Goal: Information Seeking & Learning: Learn about a topic

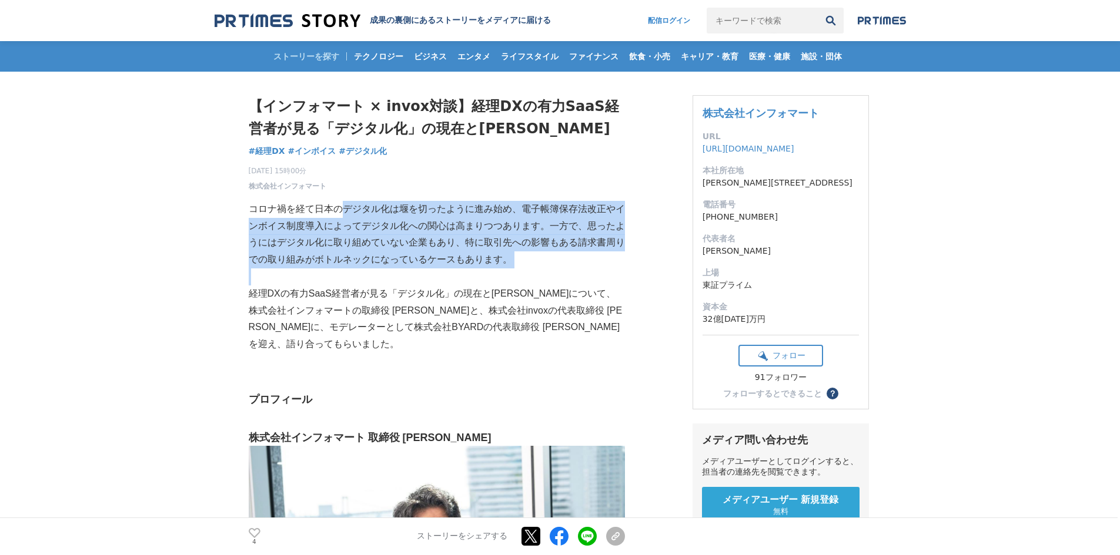
drag, startPoint x: 346, startPoint y: 216, endPoint x: 452, endPoint y: 284, distance: 126.7
click at [452, 284] on p at bounding box center [437, 277] width 376 height 17
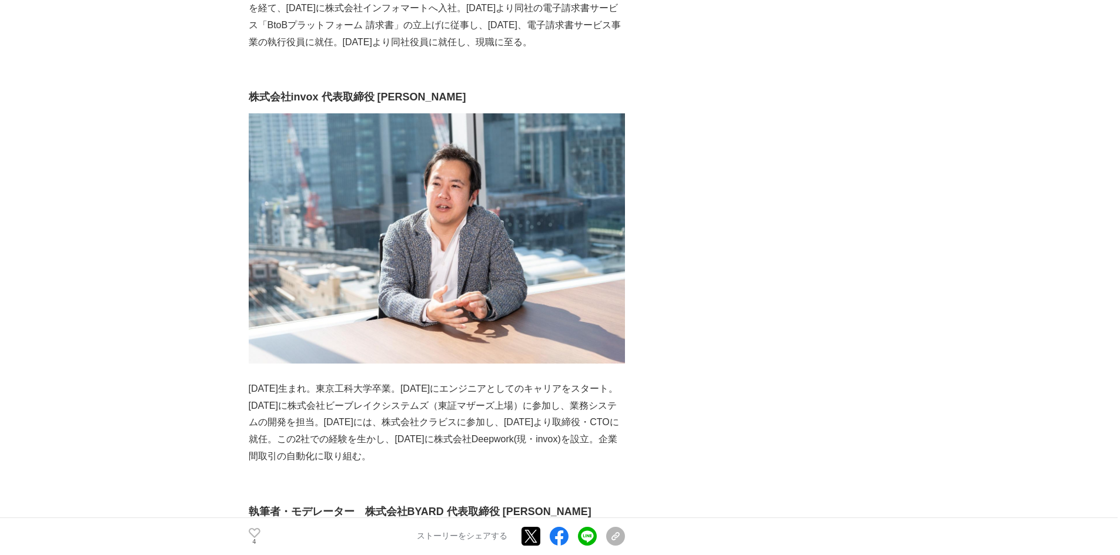
scroll to position [764, 0]
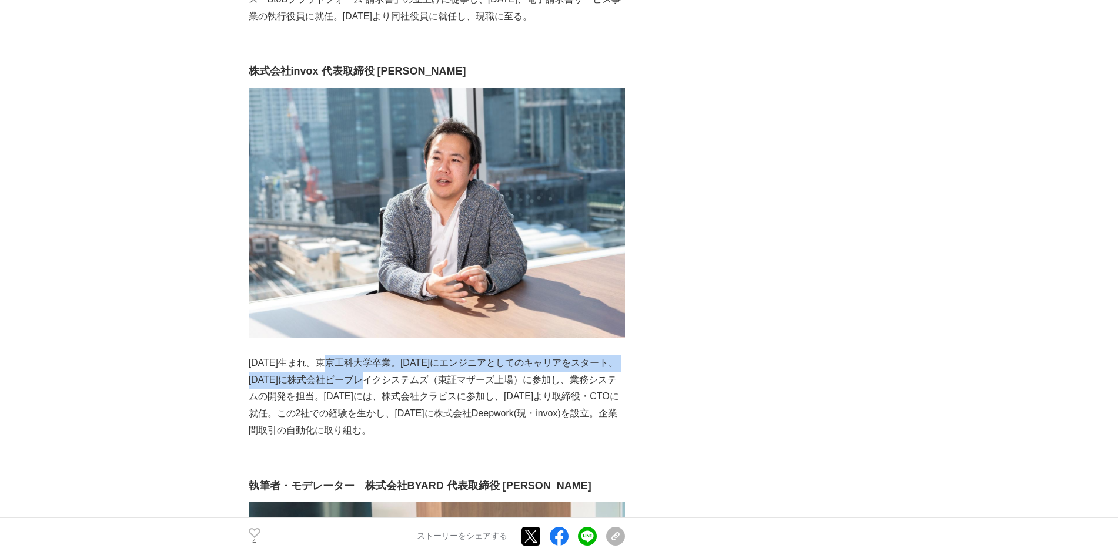
drag, startPoint x: 330, startPoint y: 350, endPoint x: 396, endPoint y: 356, distance: 65.5
click at [396, 356] on p "[DATE]生まれ。東京工科大学卒業。[DATE]にエンジニアとしてのキャリアをスタート。[DATE]に株式会社ビーブレイクシステムズ（東証マザーズ上場）に参…" at bounding box center [437, 397] width 376 height 85
click at [396, 355] on p "[DATE]生まれ。東京工科大学卒業。[DATE]にエンジニアとしてのキャリアをスタート。[DATE]に株式会社ビーブレイクシステムズ（東証マザーズ上場）に参…" at bounding box center [437, 397] width 376 height 85
drag, startPoint x: 351, startPoint y: 351, endPoint x: 410, endPoint y: 370, distance: 61.2
click at [410, 370] on p "[DATE]生まれ。東京工科大学卒業。[DATE]にエンジニアとしてのキャリアをスタート。[DATE]に株式会社ビーブレイクシステムズ（東証マザーズ上場）に参…" at bounding box center [437, 397] width 376 height 85
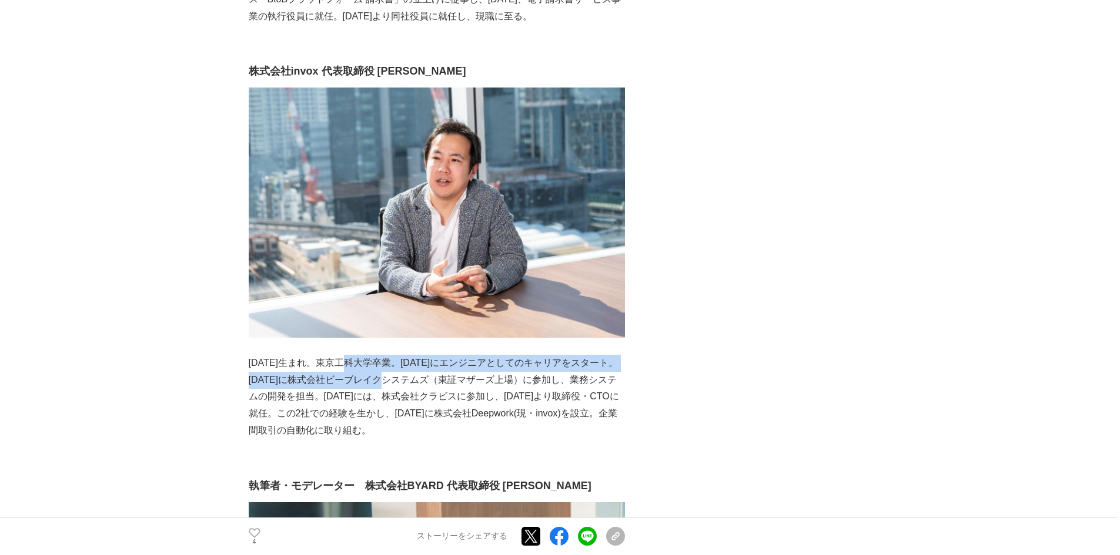
click at [410, 370] on p "[DATE]生まれ。東京工科大学卒業。[DATE]にエンジニアとしてのキャリアをスタート。[DATE]に株式会社ビーブレイクシステムズ（東証マザーズ上場）に参…" at bounding box center [437, 397] width 376 height 85
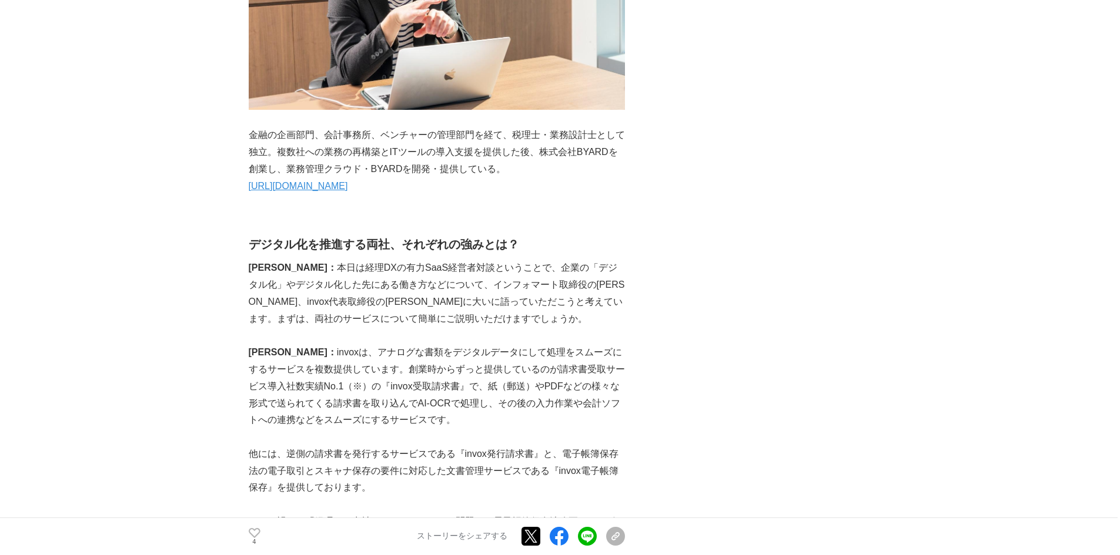
scroll to position [1469, 0]
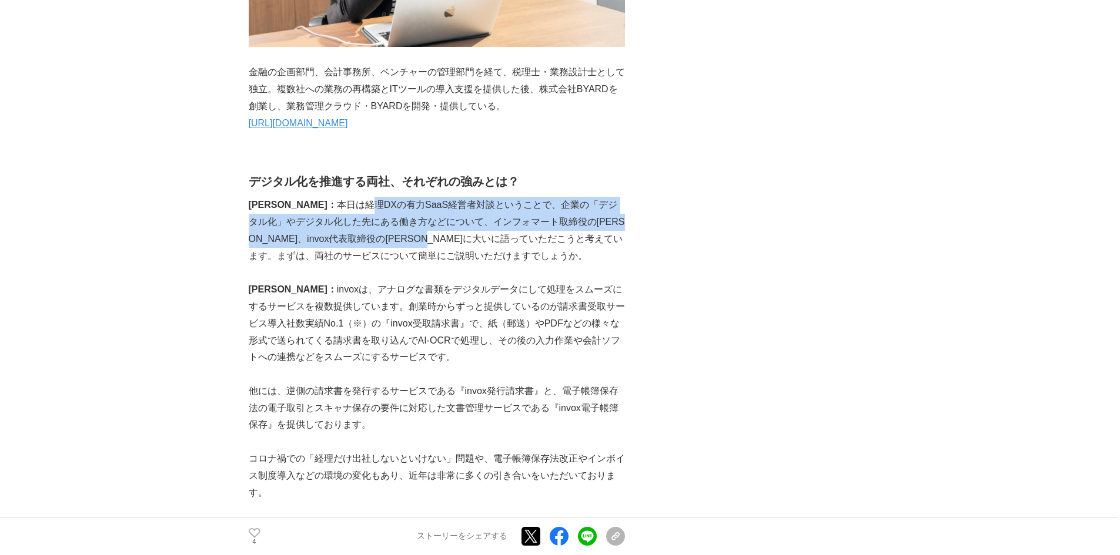
drag, startPoint x: 312, startPoint y: 187, endPoint x: 433, endPoint y: 230, distance: 127.9
click at [433, 230] on p "[PERSON_NAME]： 本日は経理DXの有力SaaS経営者対談ということで、企業の「デジタル化」やデジタル化した先にある働き方などについて、インフォマー…" at bounding box center [437, 231] width 376 height 68
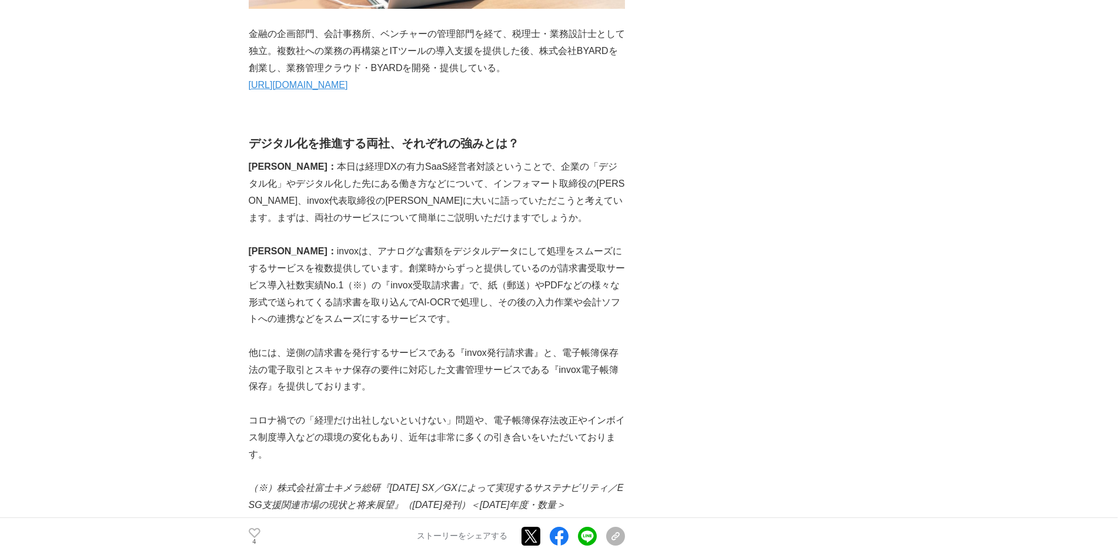
scroll to position [1528, 0]
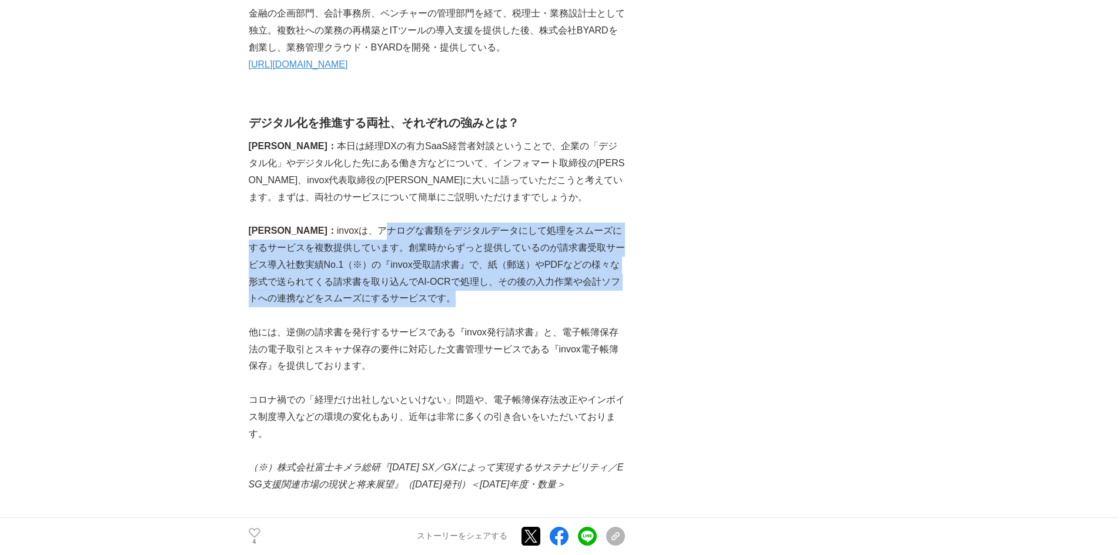
drag, startPoint x: 326, startPoint y: 216, endPoint x: 445, endPoint y: 279, distance: 134.9
click at [444, 279] on p "[PERSON_NAME]： invoxは、アナログな書類をデジタルデータにして処理をスムーズにするサービスを複数提供しています。創業時からずっと提供している…" at bounding box center [437, 265] width 376 height 85
click at [445, 279] on p "[PERSON_NAME]： invoxは、アナログな書類をデジタルデータにして処理をスムーズにするサービスを複数提供しています。創業時からずっと提供している…" at bounding box center [437, 265] width 376 height 85
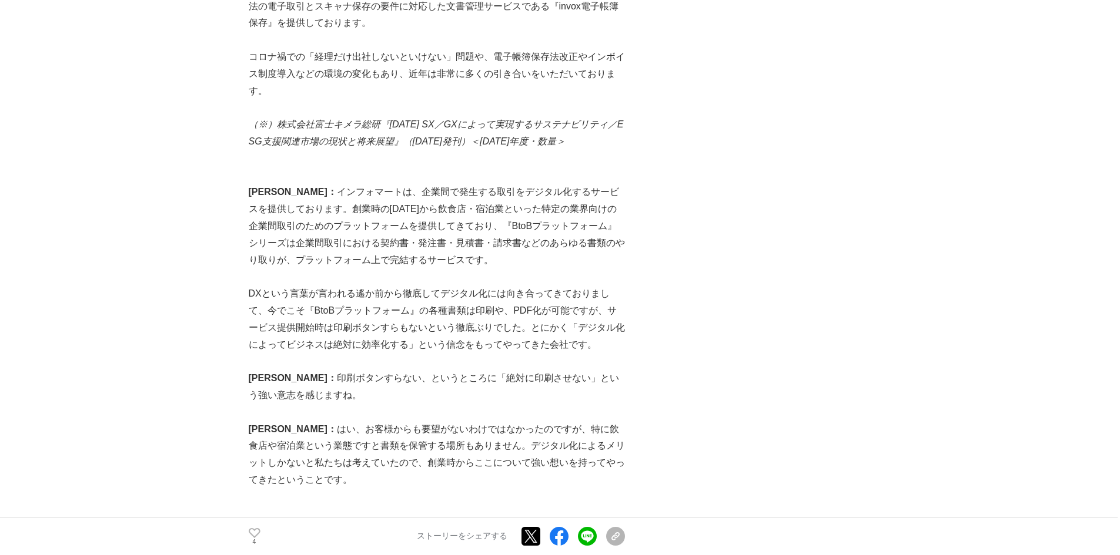
scroll to position [1881, 0]
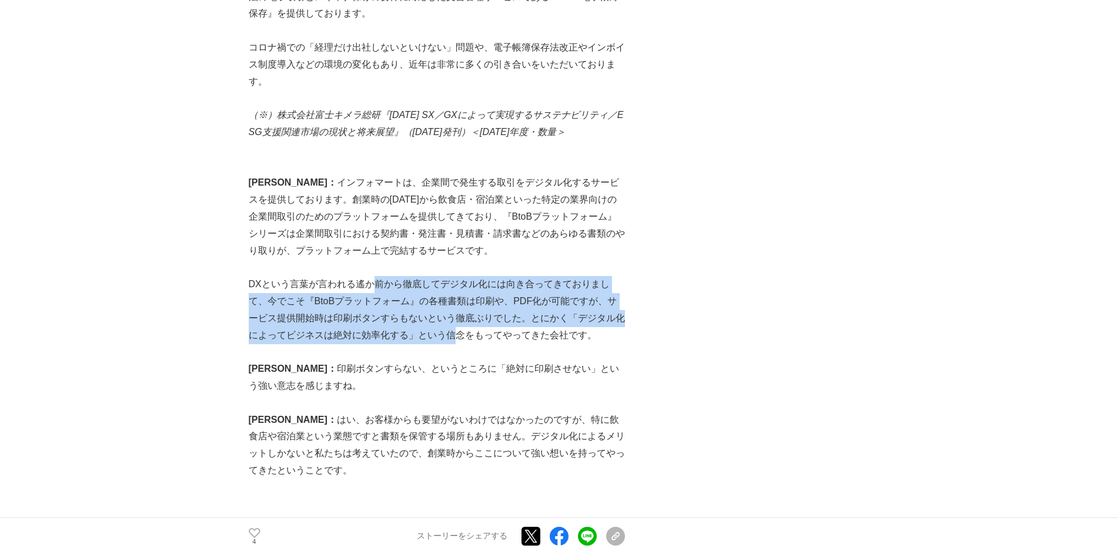
drag, startPoint x: 369, startPoint y: 267, endPoint x: 437, endPoint y: 322, distance: 87.4
click at [437, 322] on p "DXという言葉が言われる遙か前から徹底してデジタル化には向き合ってきておりまして、今でこそ『BtoBプラットフォーム』の各種書類は印刷や、PDF化が可能ですが…" at bounding box center [437, 310] width 376 height 68
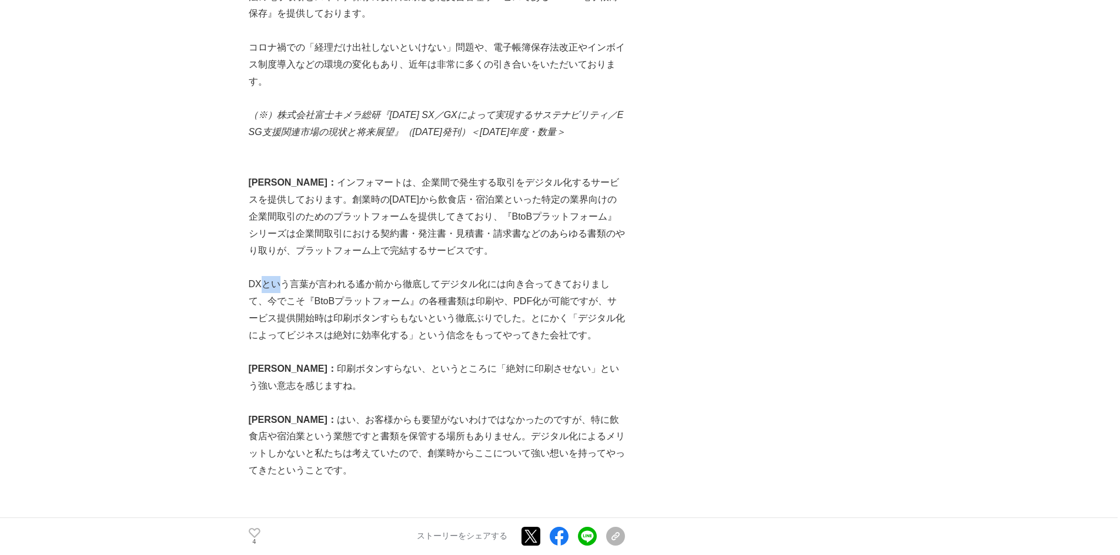
drag, startPoint x: 260, startPoint y: 268, endPoint x: 284, endPoint y: 275, distance: 24.5
click at [279, 276] on p "DXという言葉が言われる遙か前から徹底してデジタル化には向き合ってきておりまして、今でこそ『BtoBプラットフォーム』の各種書類は印刷や、PDF化が可能ですが…" at bounding box center [437, 310] width 376 height 68
click at [284, 276] on p "DXという言葉が言われる遙か前から徹底してデジタル化には向き合ってきておりまして、今でこそ『BtoBプラットフォーム』の各種書類は印刷や、PDF化が可能ですが…" at bounding box center [437, 310] width 376 height 68
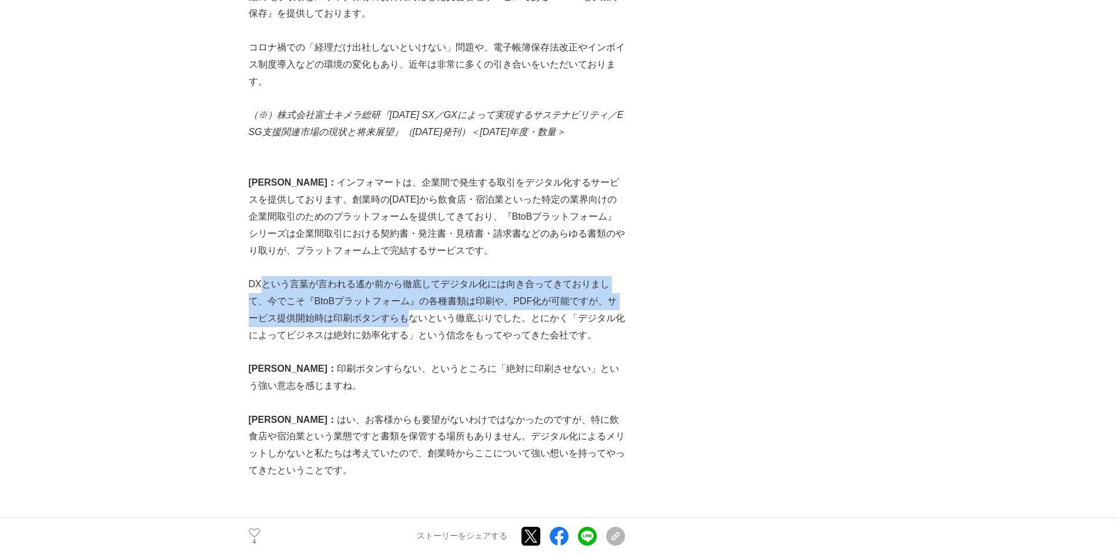
drag, startPoint x: 262, startPoint y: 272, endPoint x: 387, endPoint y: 302, distance: 128.2
click at [387, 302] on p "DXという言葉が言われる遙か前から徹底してデジタル化には向き合ってきておりまして、今でこそ『BtoBプラットフォーム』の各種書類は印刷や、PDF化が可能ですが…" at bounding box center [437, 310] width 376 height 68
click at [379, 300] on p "DXという言葉が言われる遙か前から徹底してデジタル化には向き合ってきておりまして、今でこそ『BtoBプラットフォーム』の各種書類は印刷や、PDF化が可能ですが…" at bounding box center [437, 310] width 376 height 68
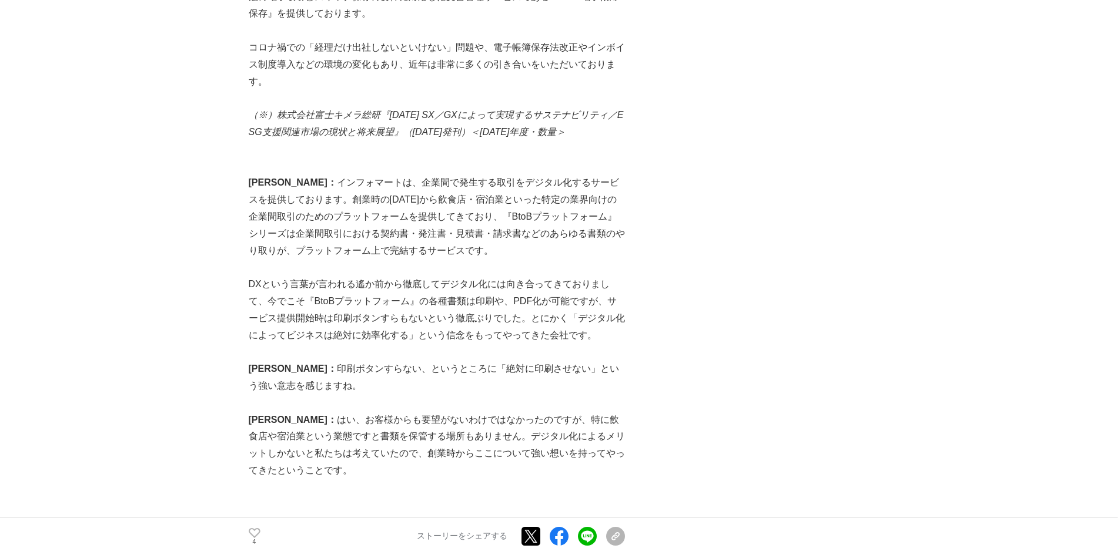
click at [268, 279] on p "DXという言葉が言われる遙か前から徹底してデジタル化には向き合ってきておりまして、今でこそ『BtoBプラットフォーム』の各種書類は印刷や、PDF化が可能ですが…" at bounding box center [437, 310] width 376 height 68
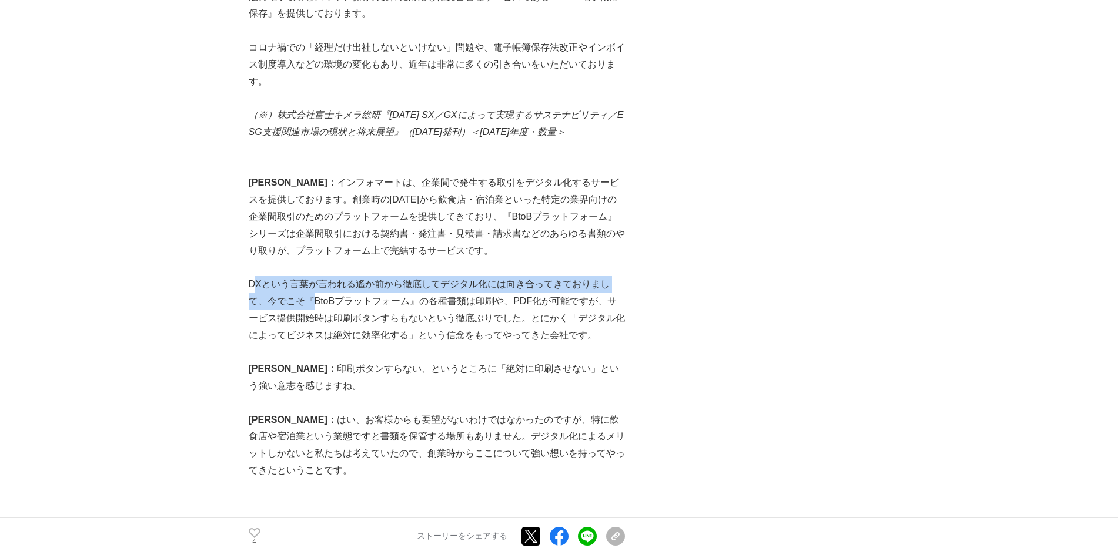
drag, startPoint x: 257, startPoint y: 272, endPoint x: 296, endPoint y: 291, distance: 43.9
click at [296, 291] on p "DXという言葉が言われる遙か前から徹底してデジタル化には向き合ってきておりまして、今でこそ『BtoBプラットフォーム』の各種書類は印刷や、PDF化が可能ですが…" at bounding box center [437, 310] width 376 height 68
